Goal: Entertainment & Leisure: Browse casually

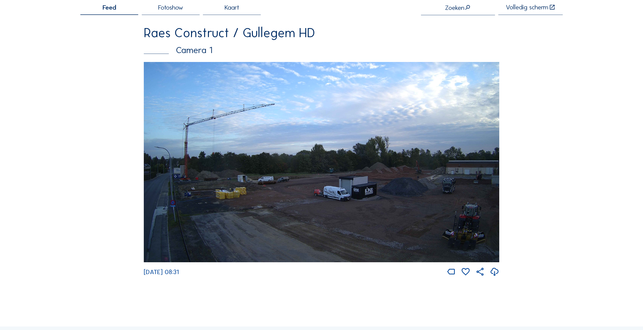
scroll to position [25, 0]
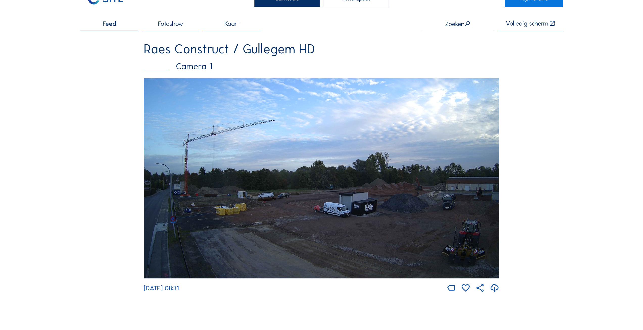
click at [485, 190] on img at bounding box center [322, 178] width 356 height 200
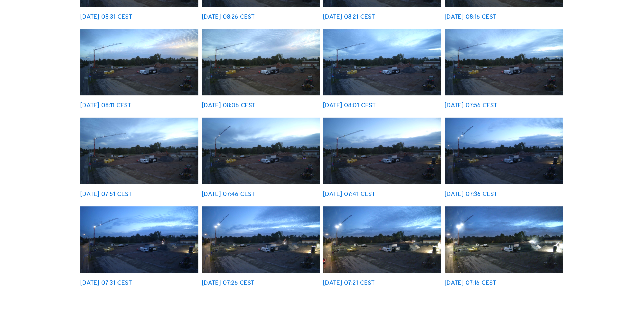
scroll to position [177, 0]
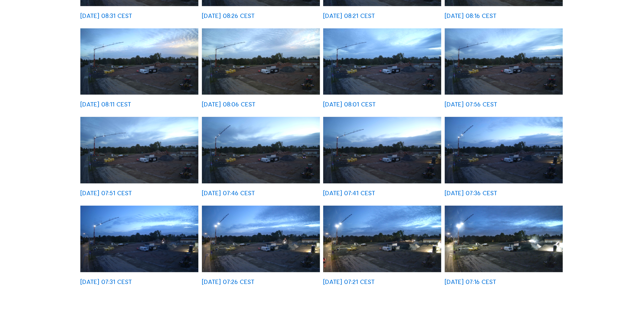
click at [255, 254] on img at bounding box center [261, 238] width 118 height 66
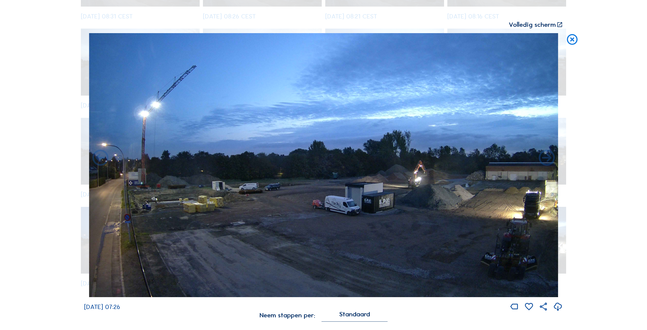
click at [573, 37] on icon at bounding box center [572, 39] width 13 height 13
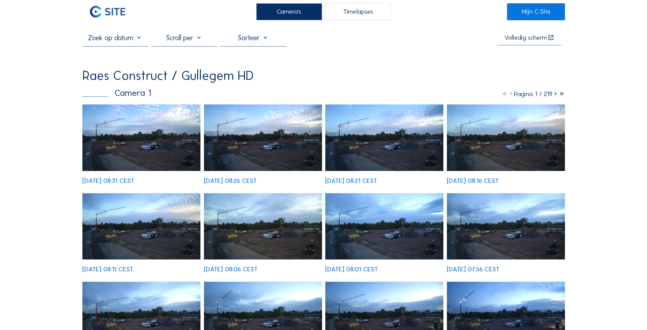
scroll to position [0, 0]
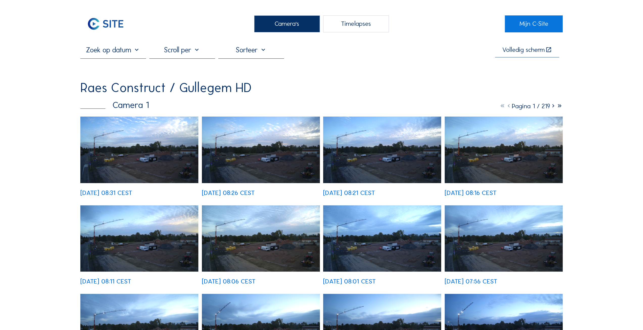
click at [145, 151] on img at bounding box center [139, 150] width 118 height 66
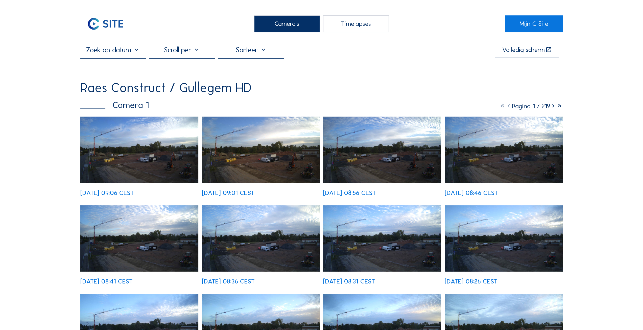
click at [132, 165] on img at bounding box center [139, 150] width 118 height 66
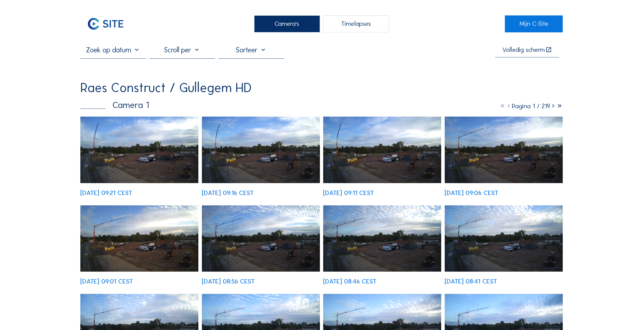
click at [128, 165] on img at bounding box center [139, 150] width 118 height 66
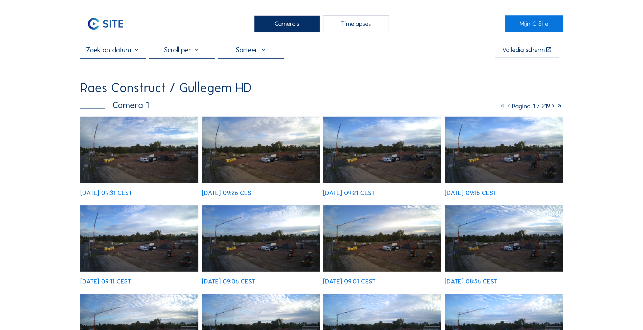
click at [128, 153] on img at bounding box center [139, 150] width 118 height 66
